Goal: Find specific page/section

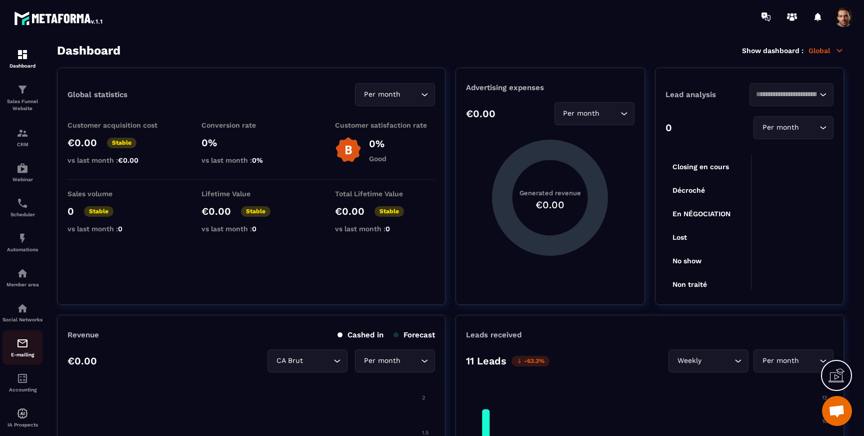
click at [23, 349] on img at bounding box center [23, 343] width 12 height 12
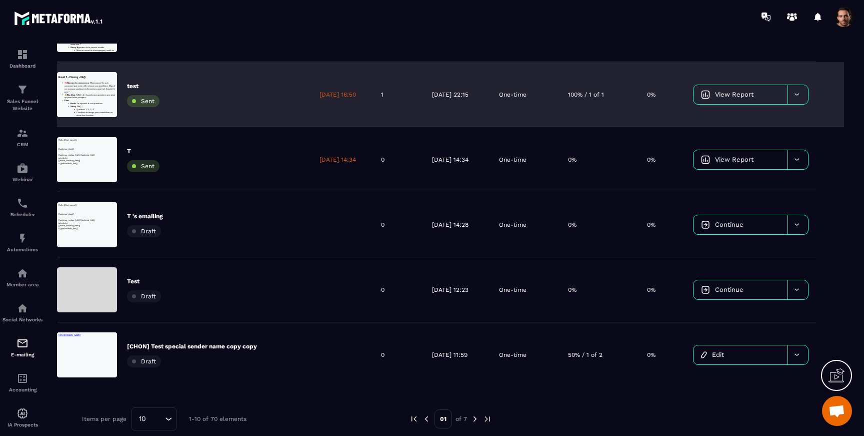
scroll to position [434, 0]
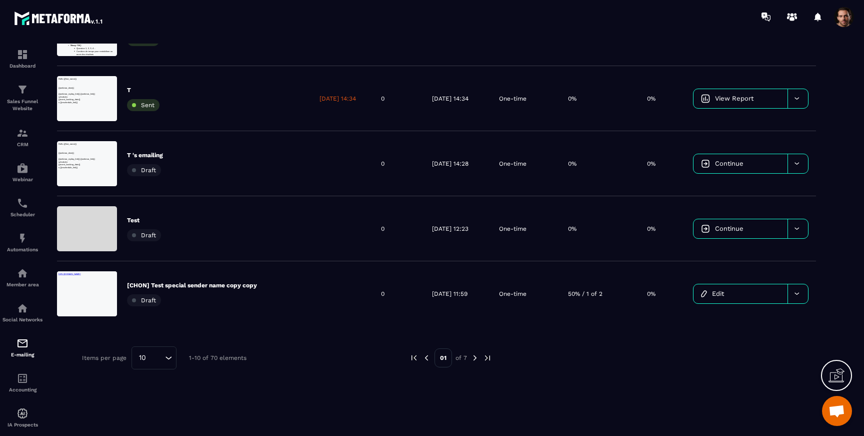
click at [474, 359] on img at bounding box center [475, 357] width 9 height 9
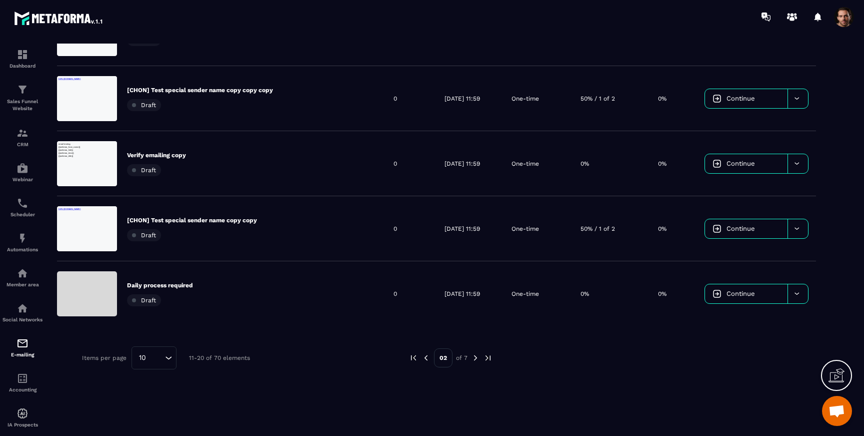
scroll to position [0, 0]
click at [473, 359] on img at bounding box center [475, 357] width 9 height 9
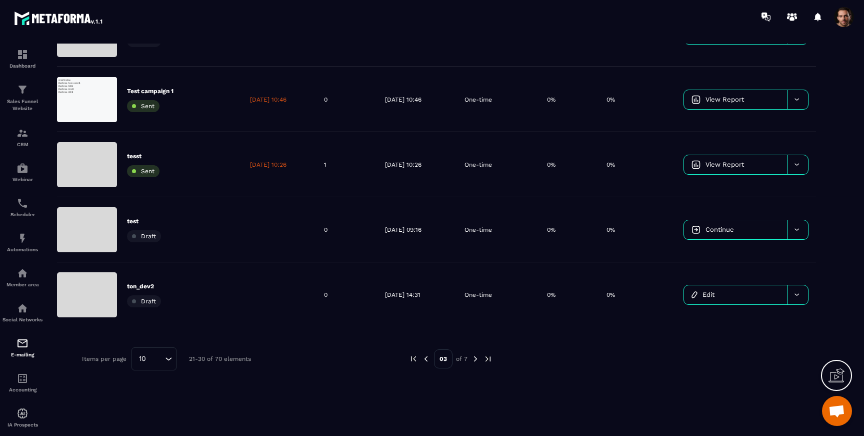
scroll to position [434, 0]
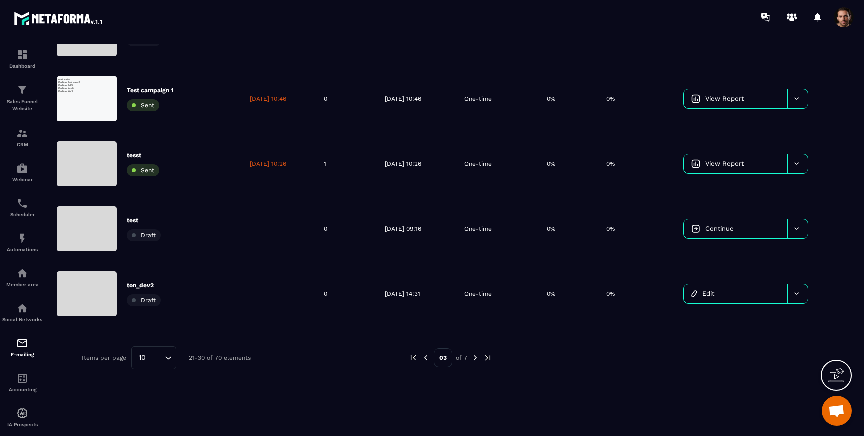
click at [476, 358] on img at bounding box center [475, 357] width 9 height 9
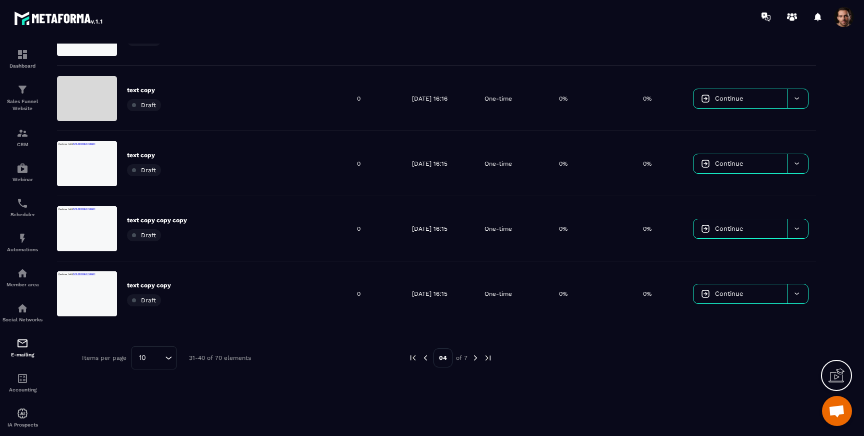
scroll to position [0, 0]
click at [476, 358] on img at bounding box center [475, 357] width 9 height 9
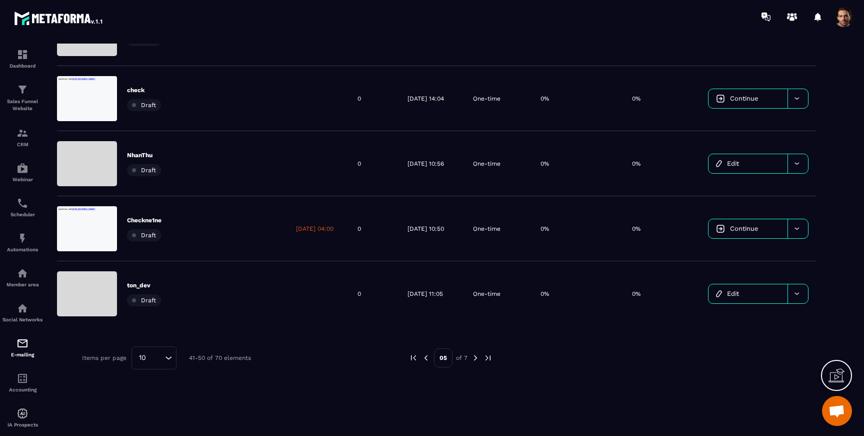
click at [475, 357] on img at bounding box center [475, 357] width 9 height 9
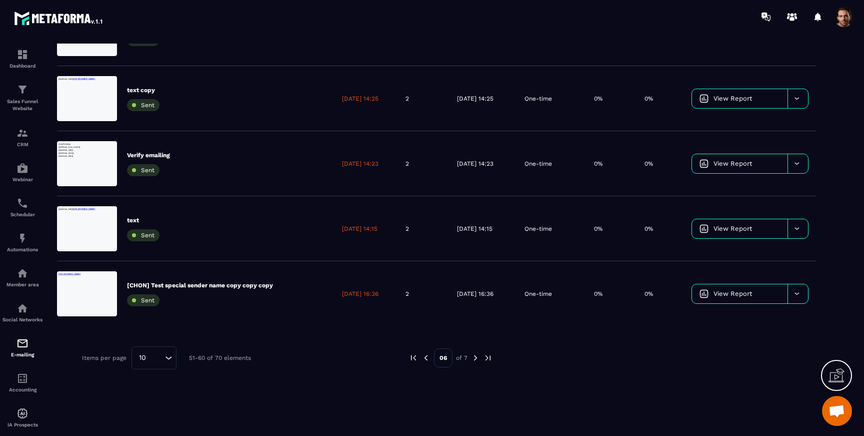
click at [486, 358] on img at bounding box center [488, 357] width 9 height 9
